Goal: Obtain resource: Obtain resource

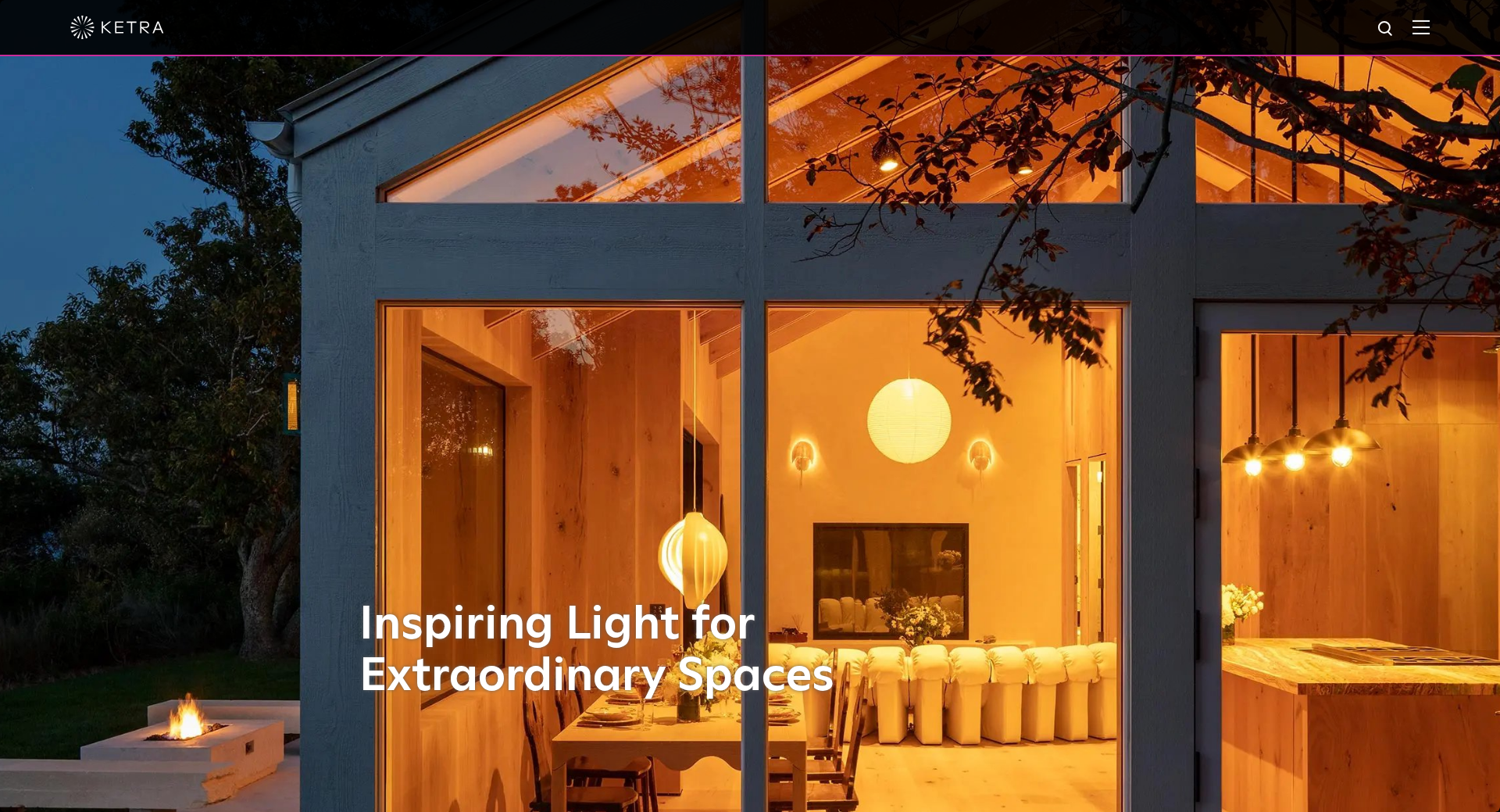
click at [1419, 21] on img at bounding box center [1421, 26] width 18 height 15
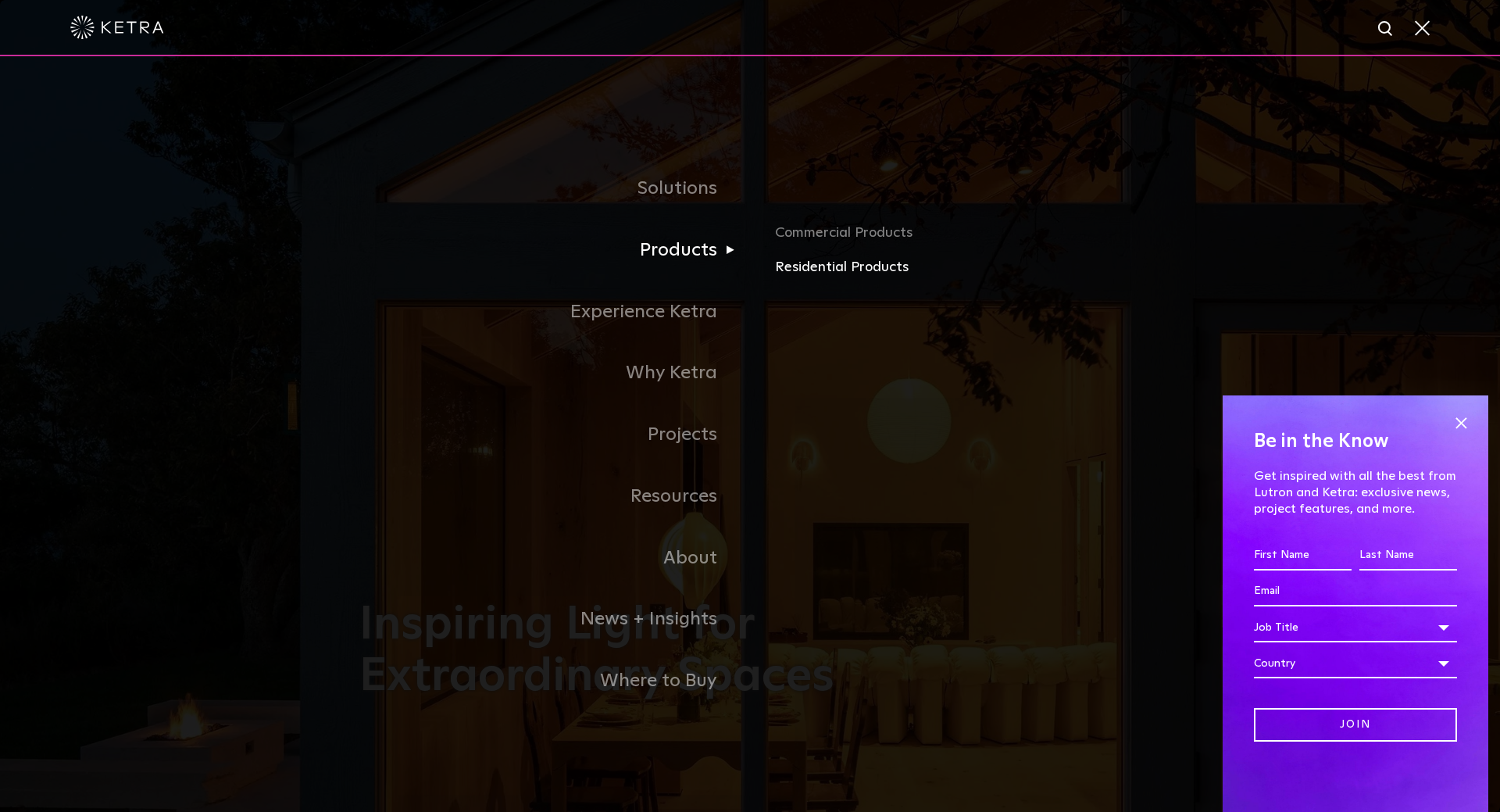
click at [822, 276] on link "Residential Products" at bounding box center [957, 267] width 366 height 22
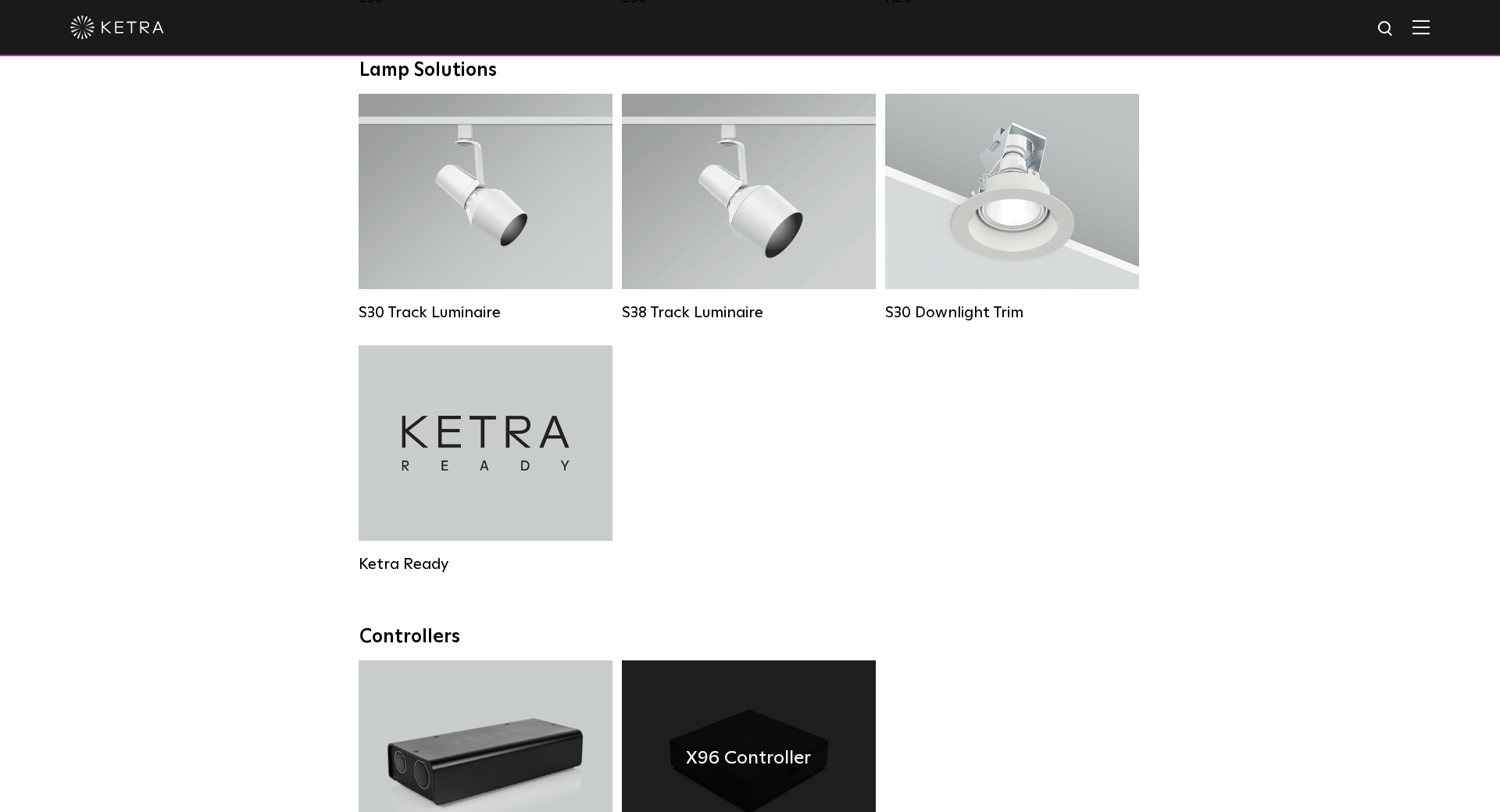
scroll to position [1514, 0]
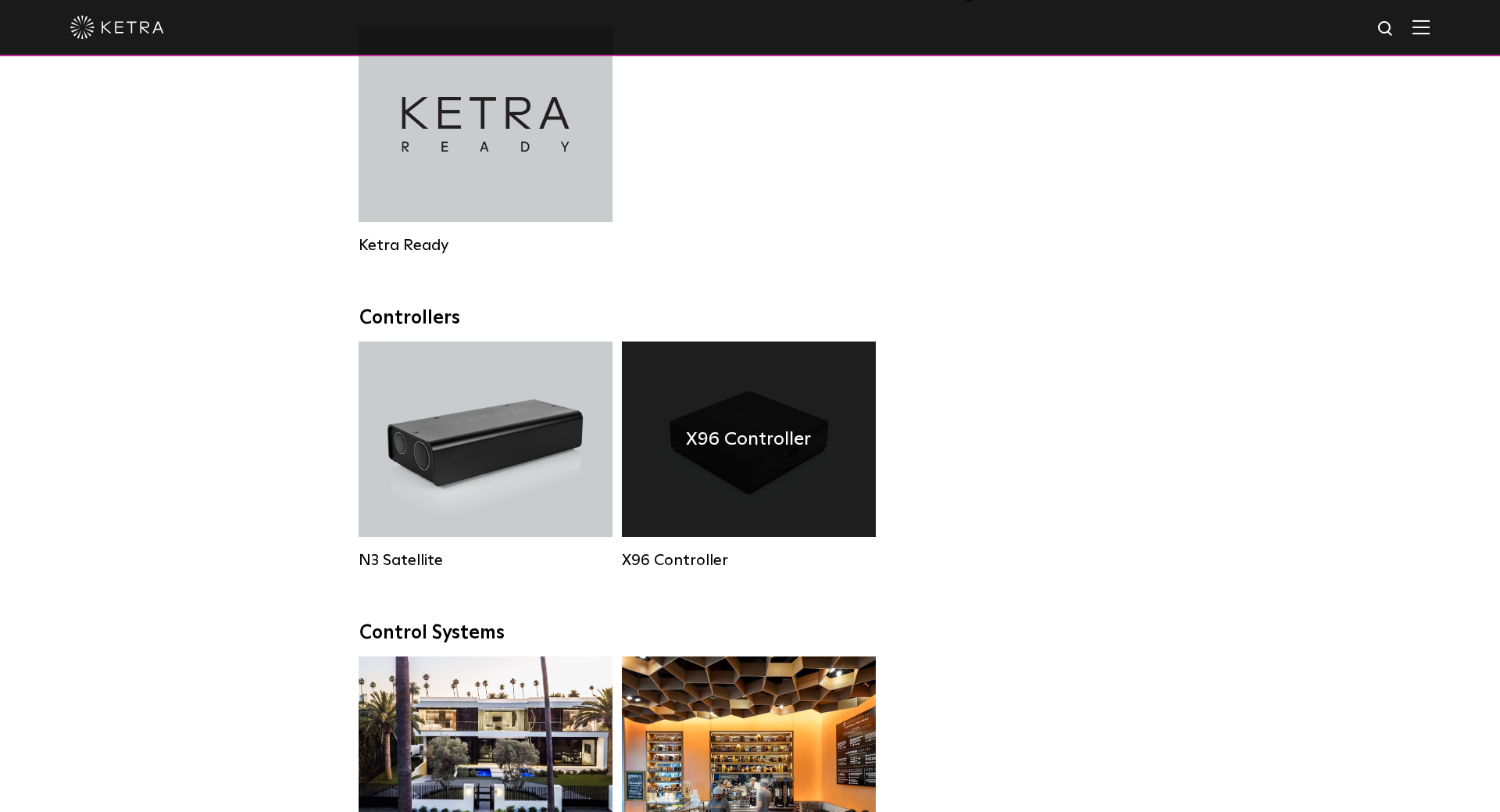
click at [754, 481] on div "X96 Controller" at bounding box center [749, 439] width 254 height 195
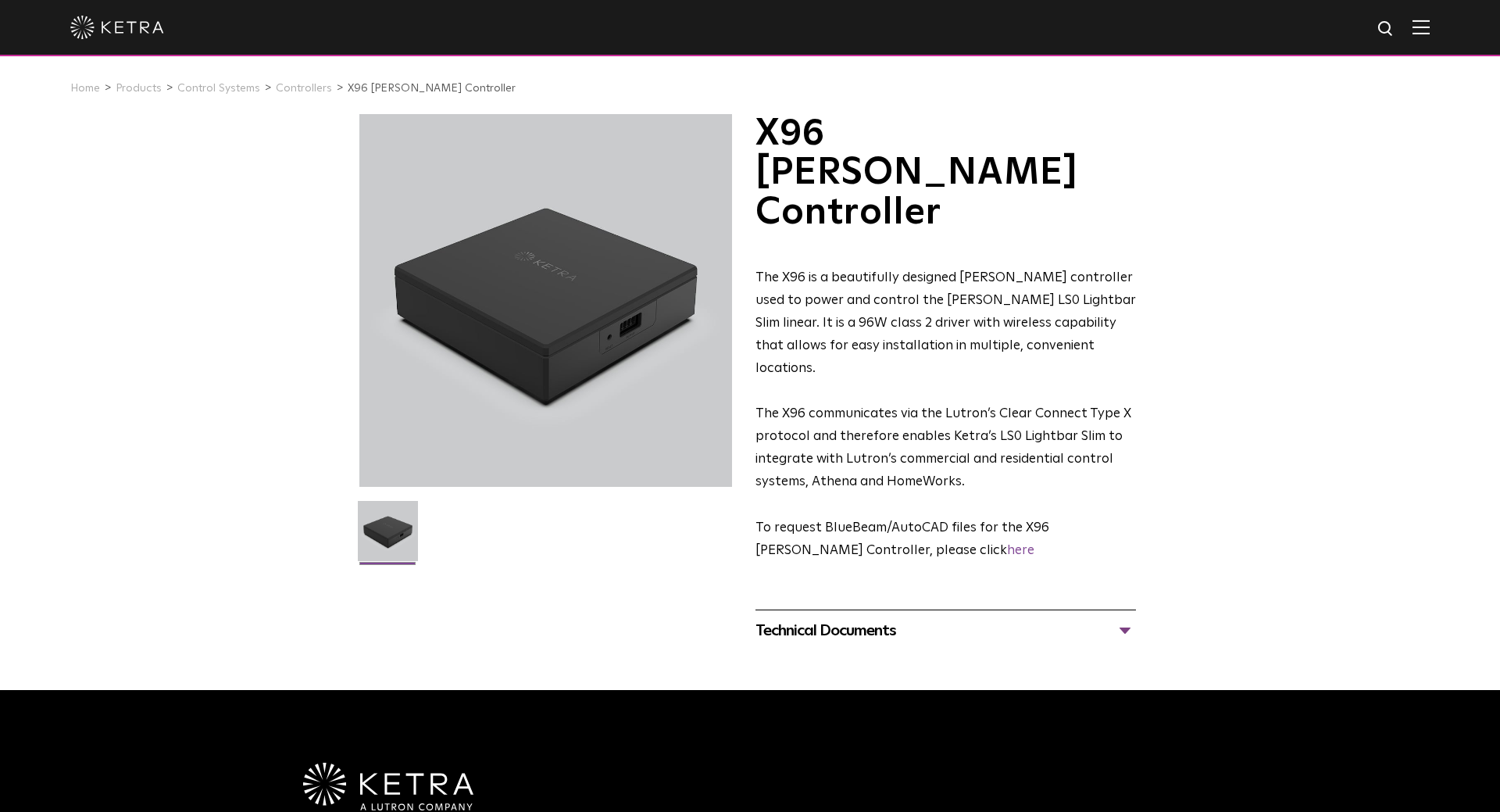
click at [871, 618] on div "Technical Documents" at bounding box center [946, 630] width 381 height 25
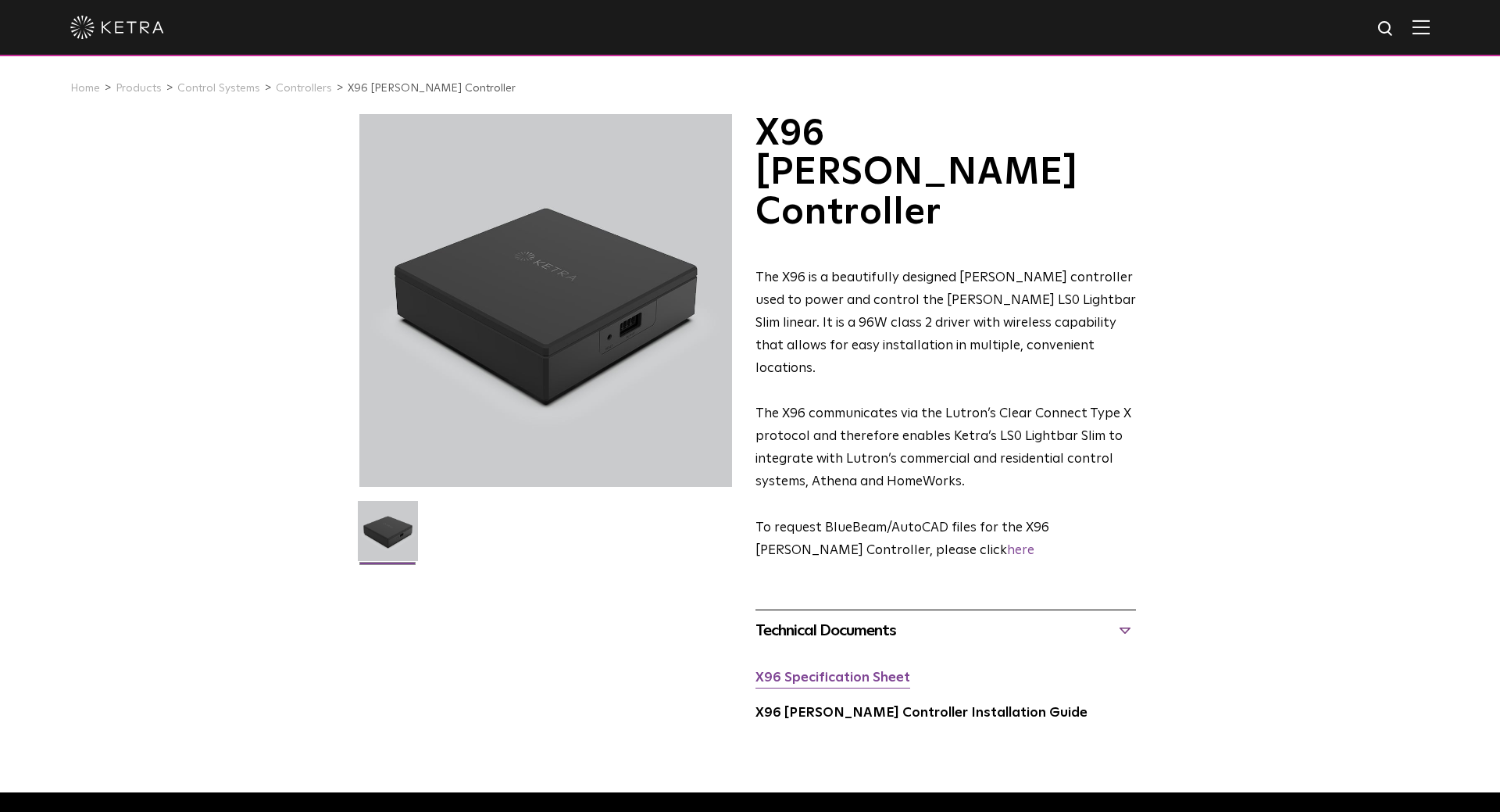
click at [844, 671] on link "X96 Specification Sheet" at bounding box center [832, 678] width 155 height 14
